Goal: Information Seeking & Learning: Learn about a topic

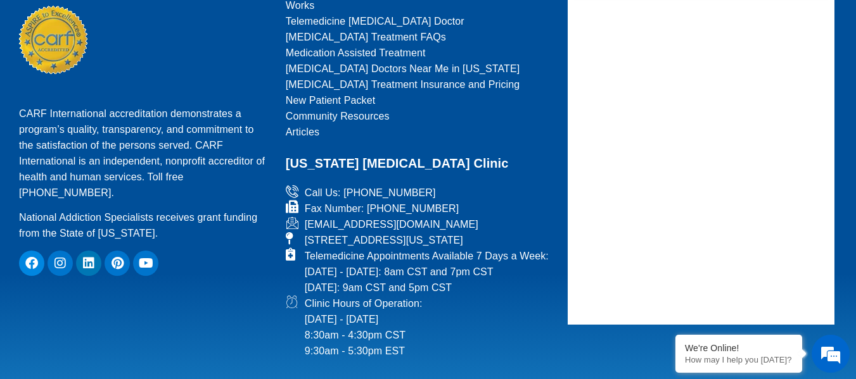
scroll to position [1125, 0]
drag, startPoint x: 429, startPoint y: 113, endPoint x: 196, endPoint y: 188, distance: 244.8
click at [196, 188] on div "CARF International accreditation demonstrates a program’s quality, transparency…" at bounding box center [144, 173] width 251 height 136
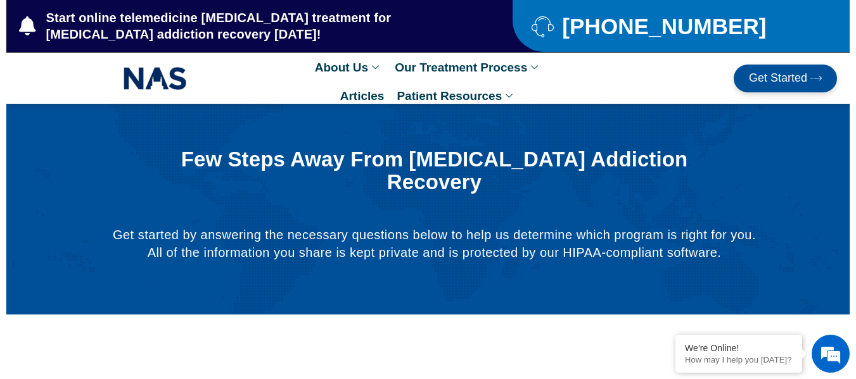
scroll to position [0, 0]
click at [196, 188] on div "Few Steps Away From Opioid Addiction Recovery Get started by answering the nece…" at bounding box center [435, 210] width 748 height 148
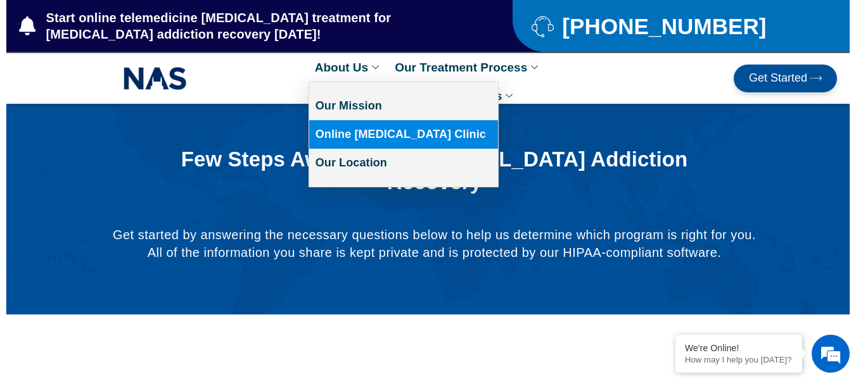
click at [350, 129] on link "Online [MEDICAL_DATA] Clinic" at bounding box center [403, 134] width 189 height 29
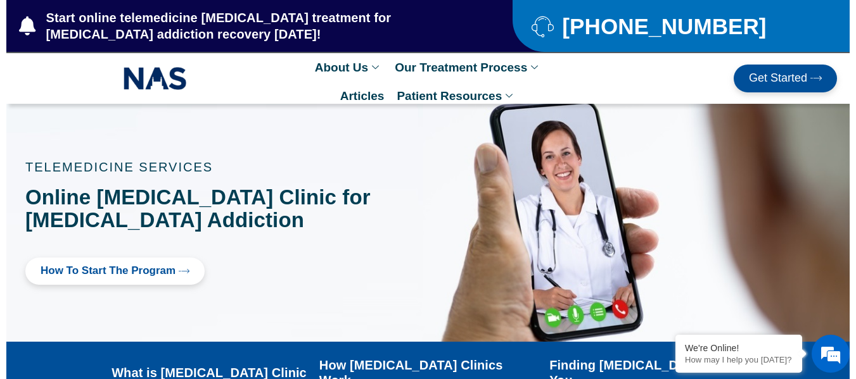
drag, startPoint x: 350, startPoint y: 129, endPoint x: 286, endPoint y: 139, distance: 64.1
click at [286, 139] on div at bounding box center [427, 223] width 843 height 238
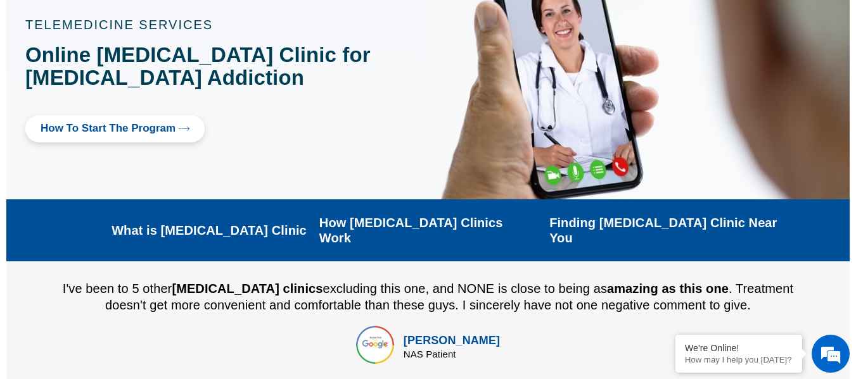
click at [115, 122] on link "How to Start the program" at bounding box center [114, 128] width 179 height 27
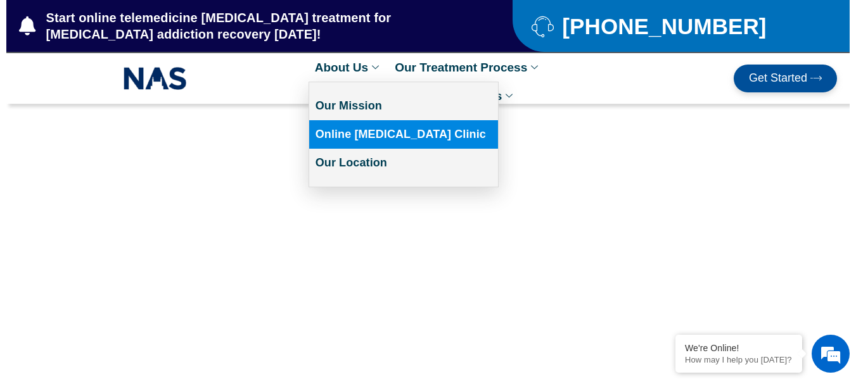
click at [362, 129] on link "Online [MEDICAL_DATA] Clinic" at bounding box center [403, 134] width 189 height 29
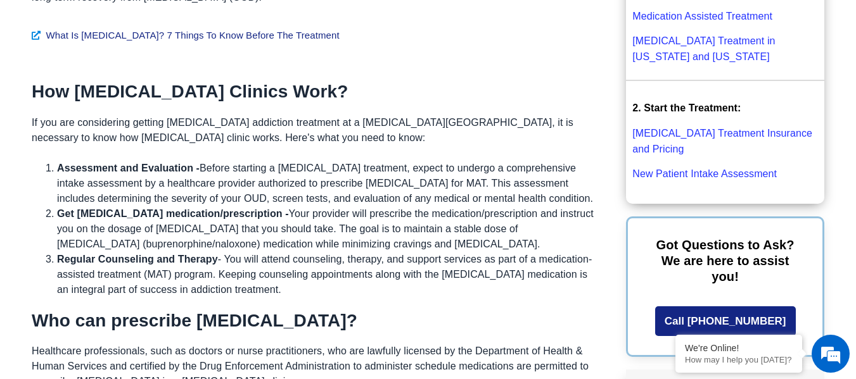
scroll to position [788, 0]
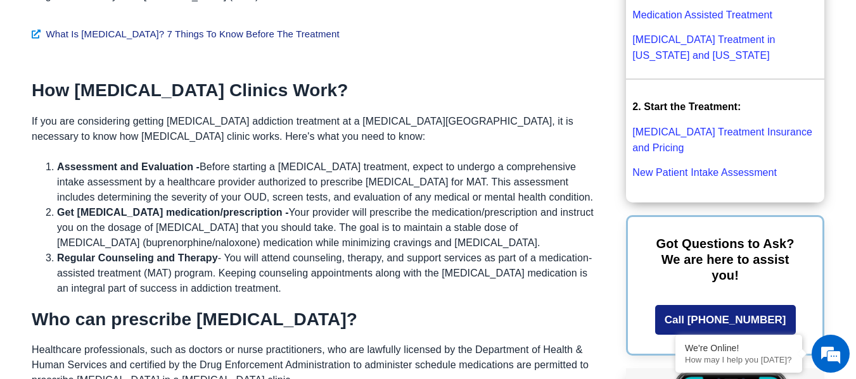
click at [691, 127] on link "[MEDICAL_DATA] Treatment Insurance and Pricing" at bounding box center [722, 140] width 180 height 27
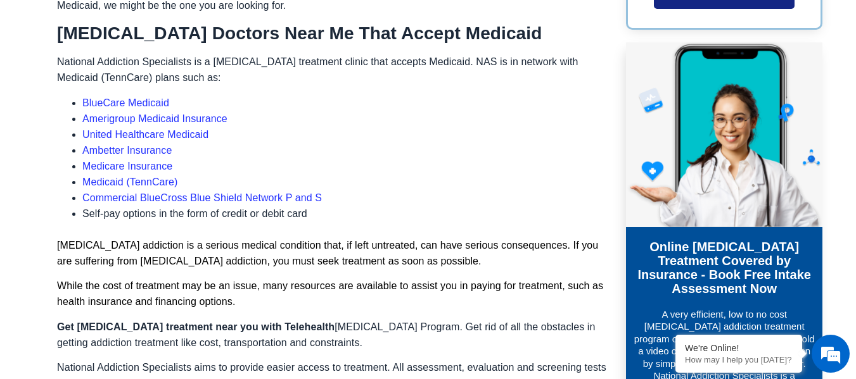
scroll to position [767, 0]
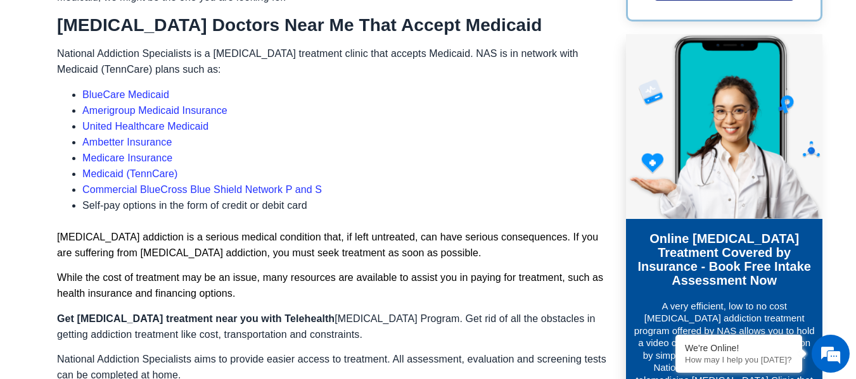
click at [151, 148] on link "Ambetter Insurance" at bounding box center [126, 142] width 89 height 11
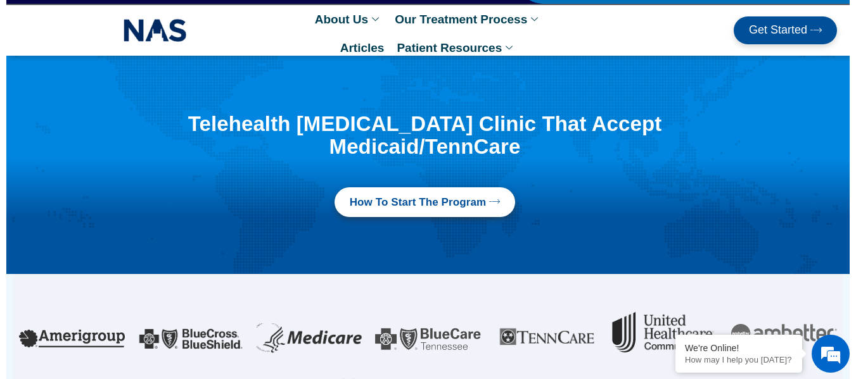
scroll to position [0, 0]
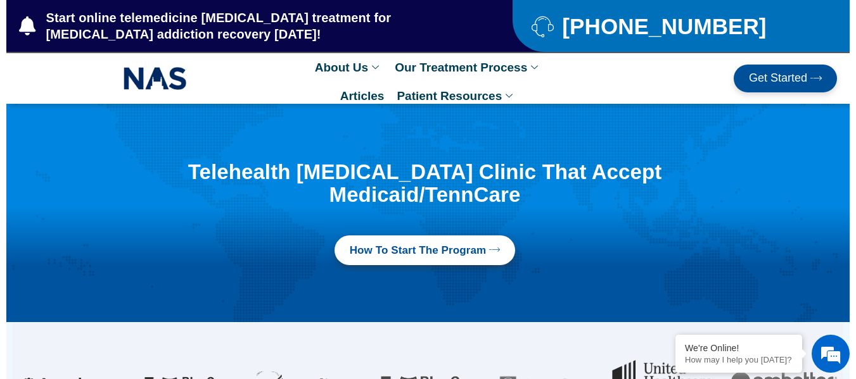
click at [580, 84] on div "Get Started" at bounding box center [702, 79] width 269 height 28
